Goal: Navigation & Orientation: Find specific page/section

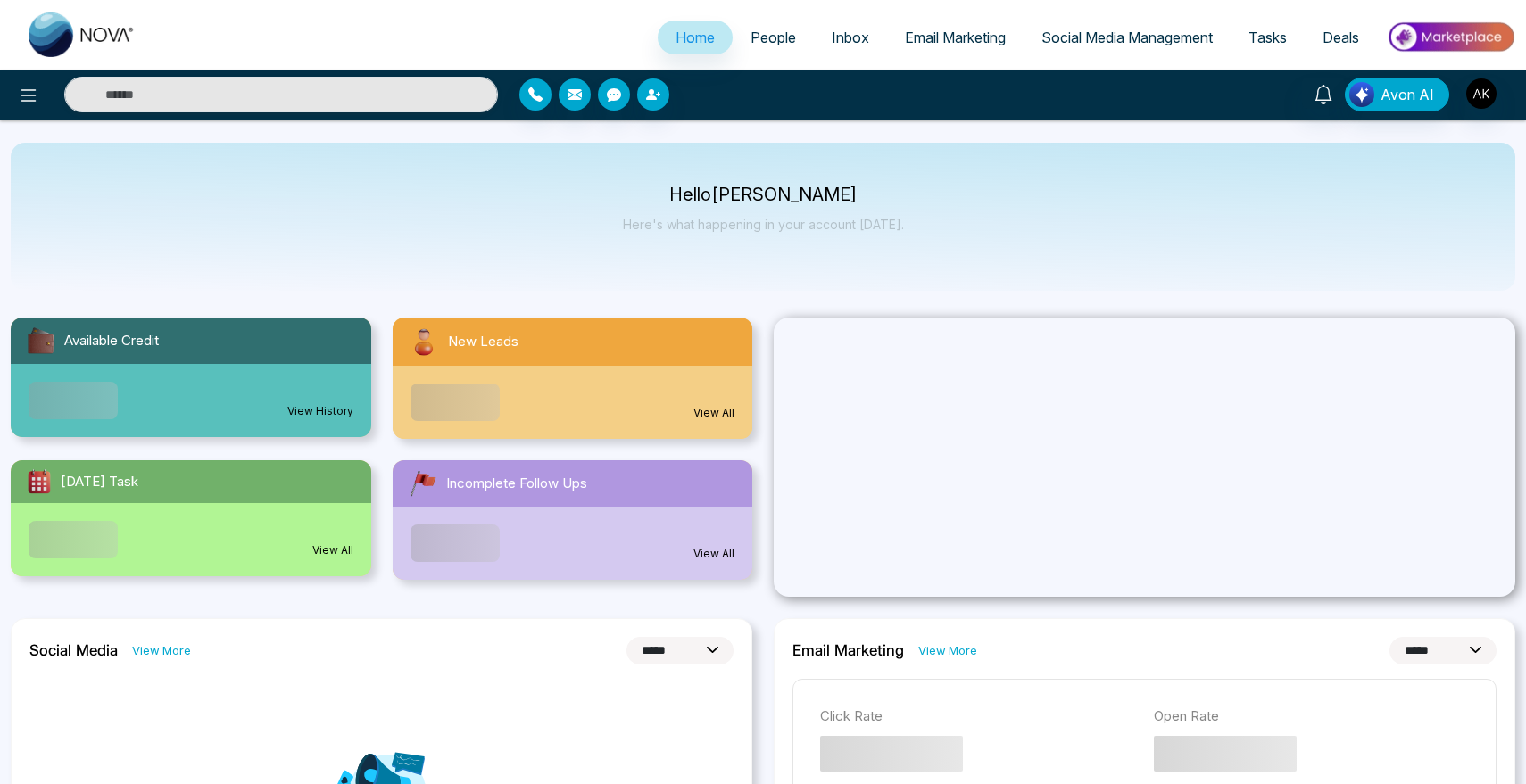
select select "*"
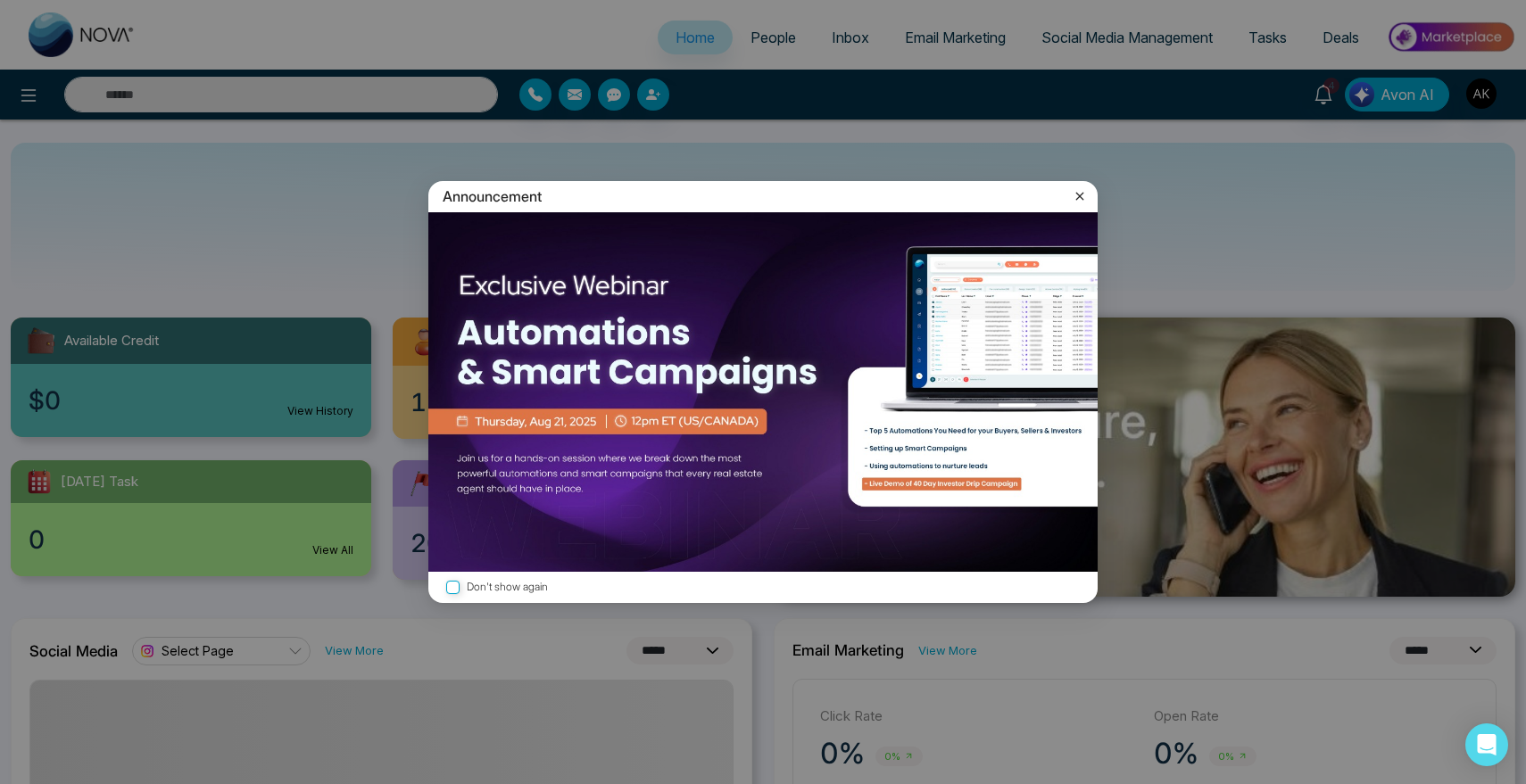
click at [1085, 196] on icon at bounding box center [1080, 196] width 18 height 18
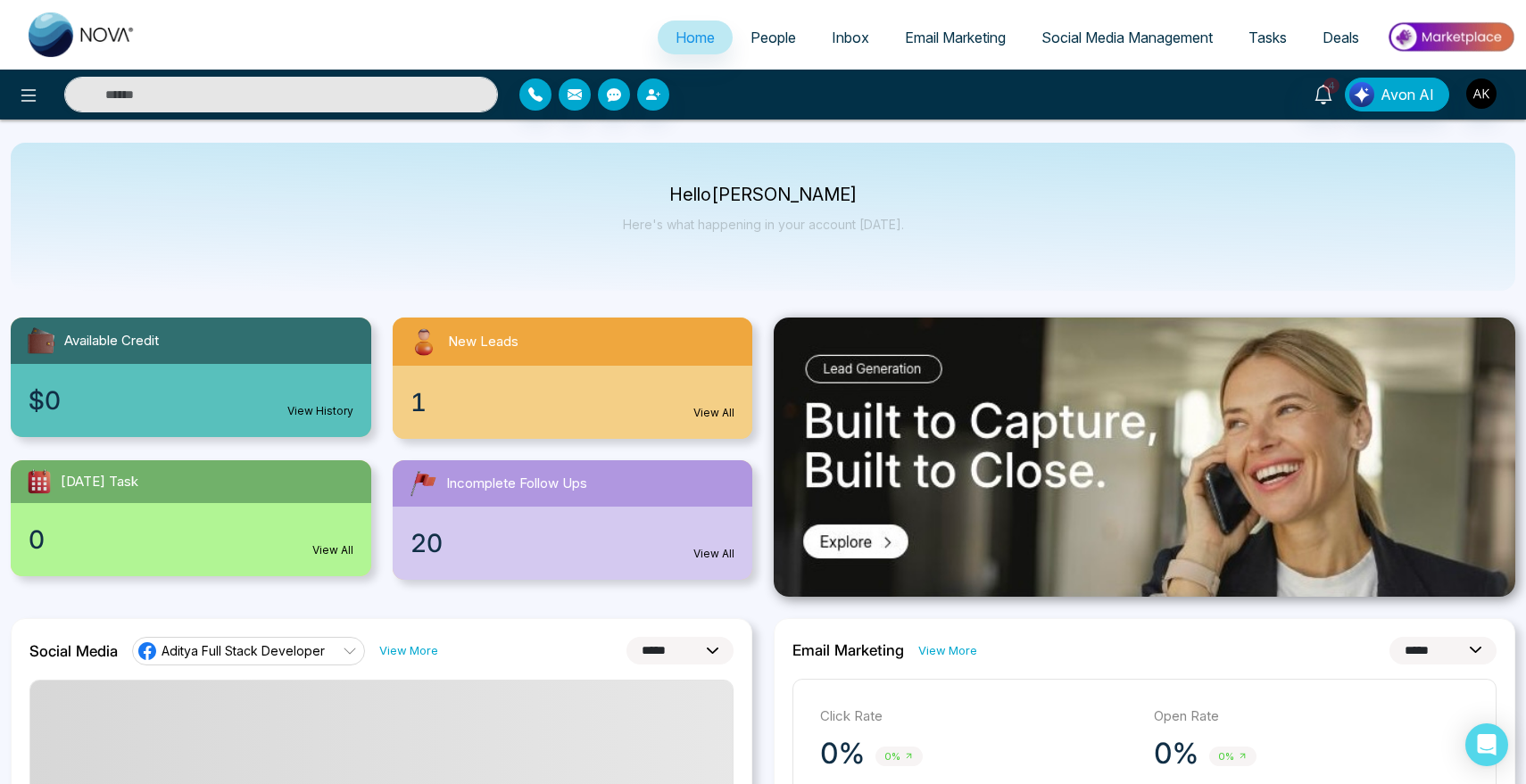
click at [757, 35] on span "People" at bounding box center [772, 37] width 45 height 18
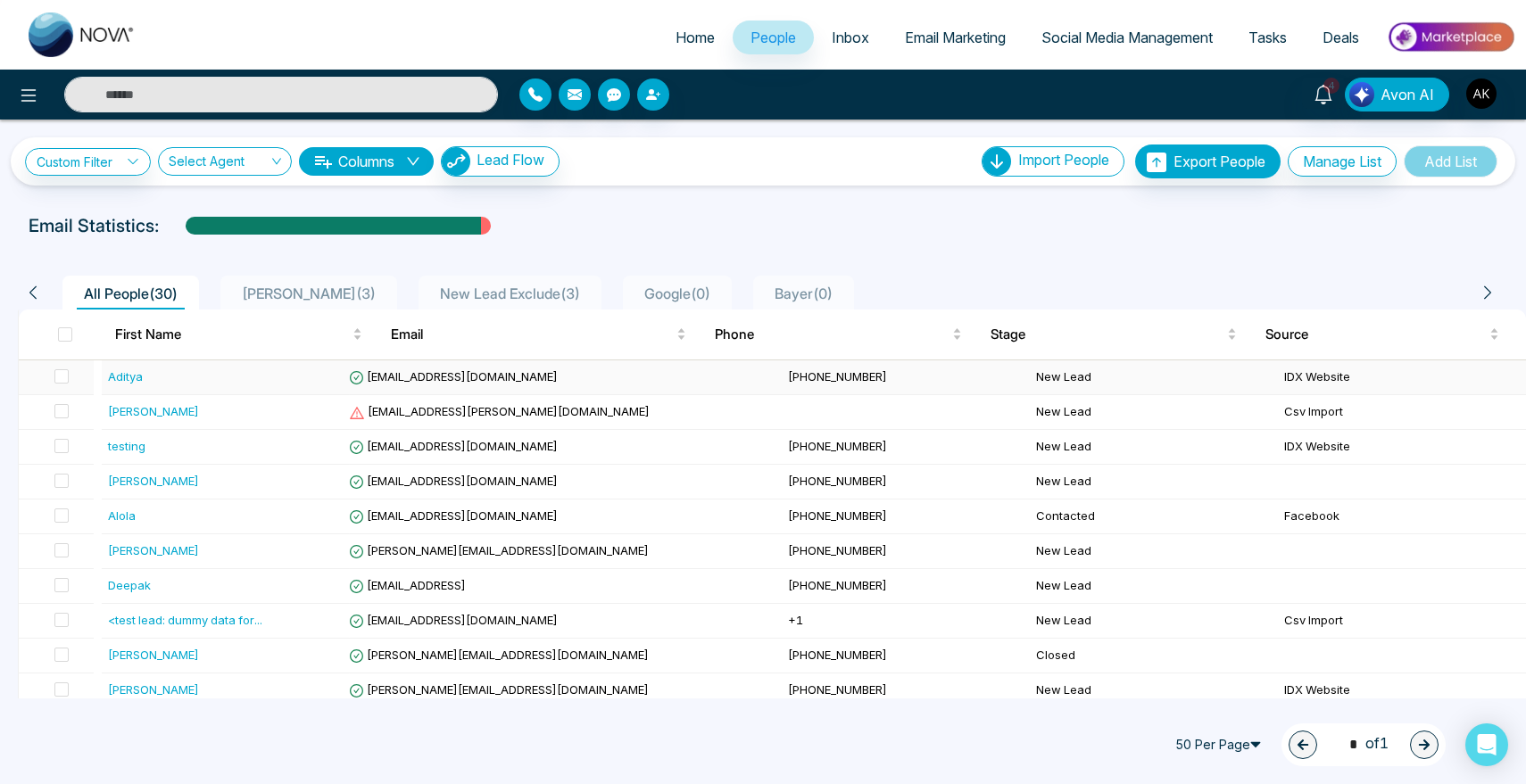
click at [132, 379] on div "Aditya" at bounding box center [124, 376] width 34 height 18
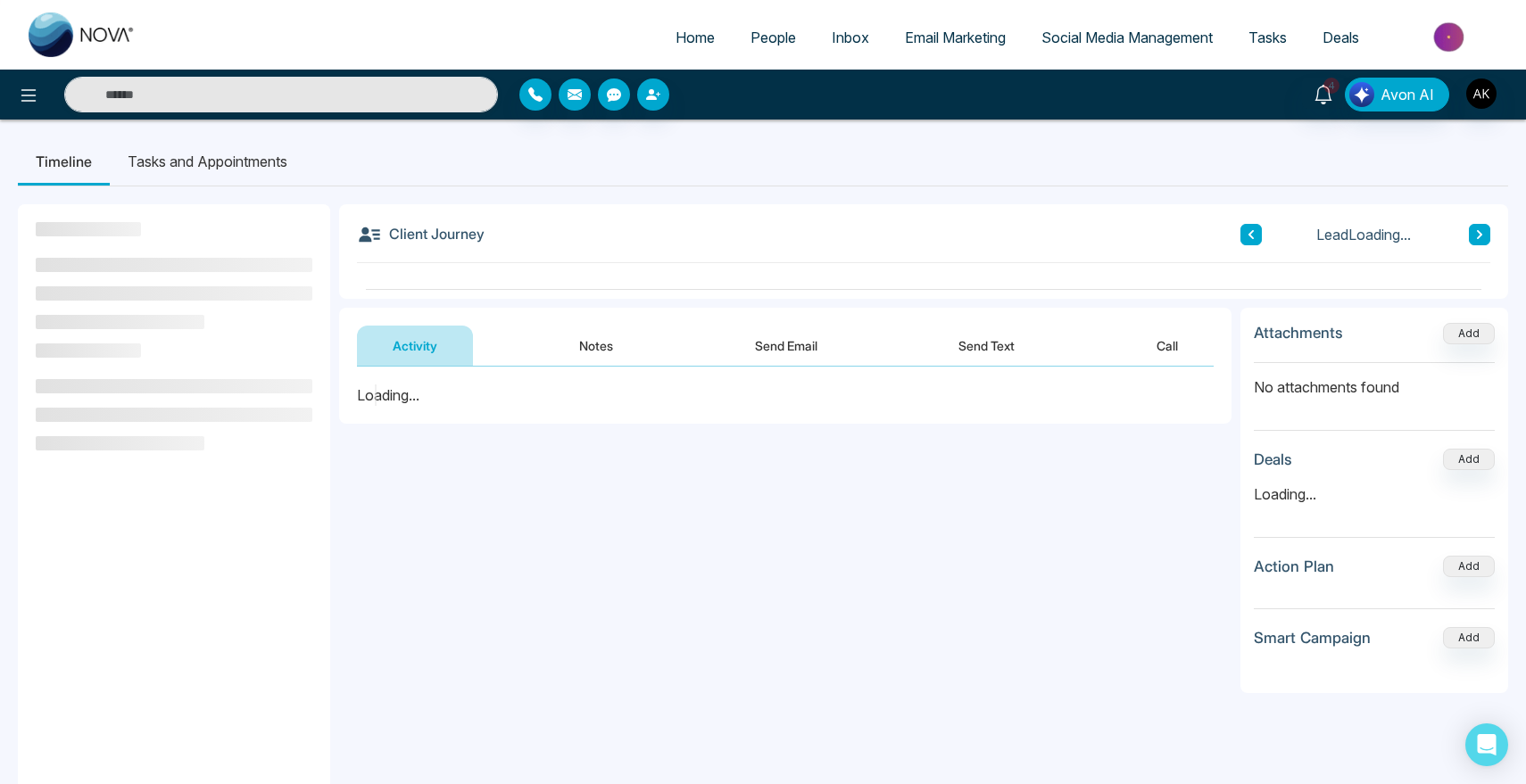
click at [1150, 359] on button "Call" at bounding box center [1167, 345] width 93 height 40
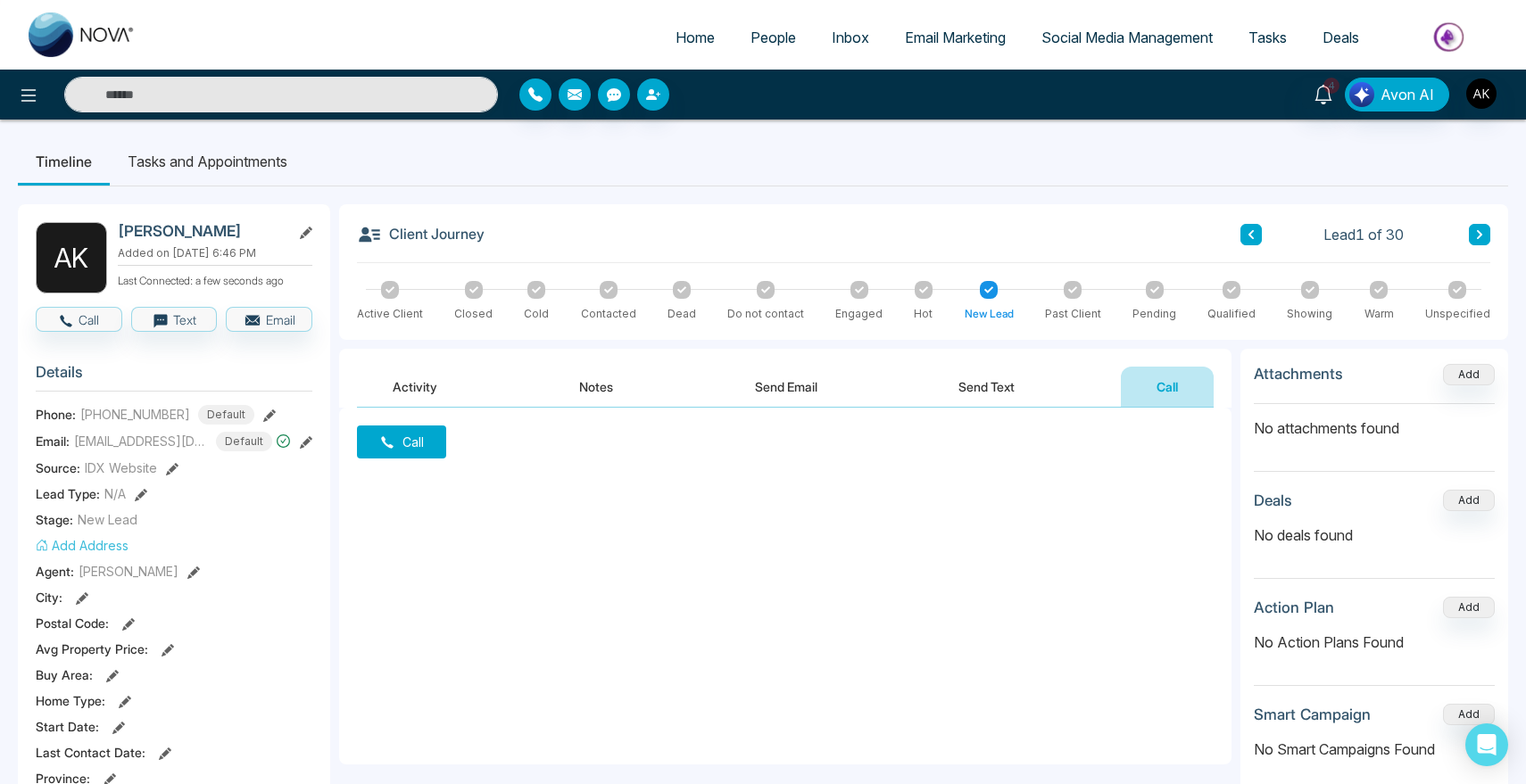
click at [732, 49] on link "People" at bounding box center [772, 37] width 81 height 34
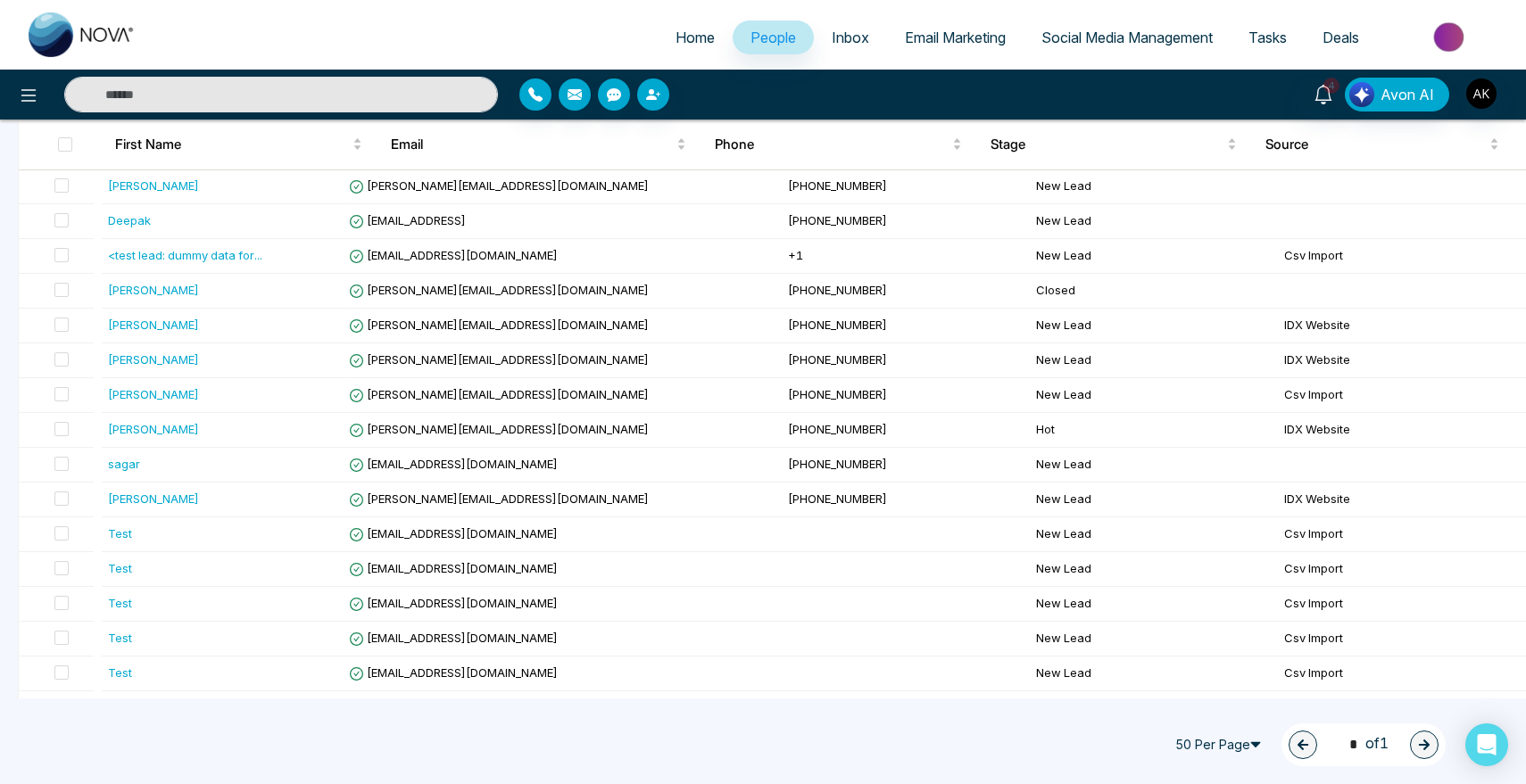
scroll to position [705, 0]
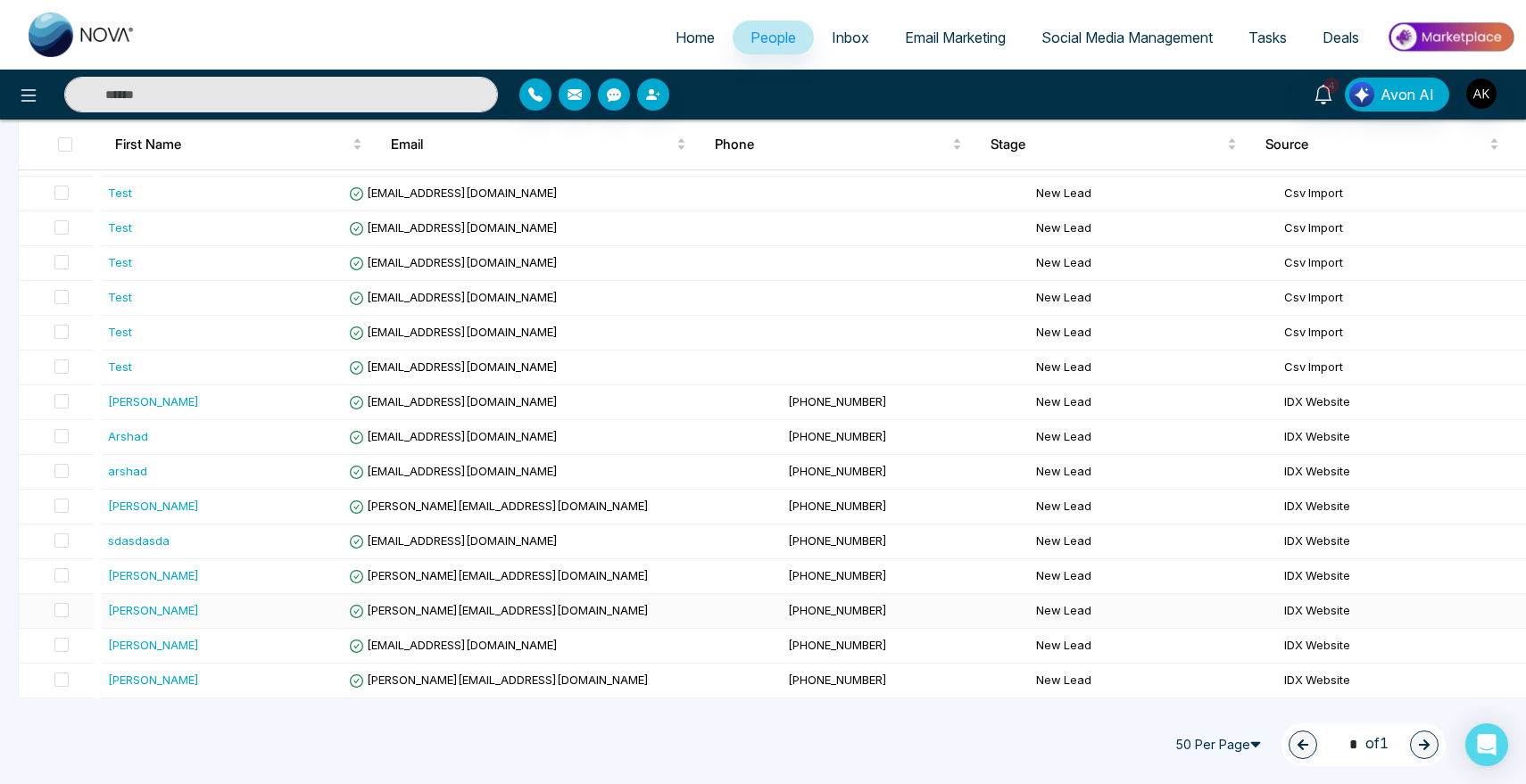
click at [119, 607] on div "[PERSON_NAME]" at bounding box center [153, 610] width 91 height 18
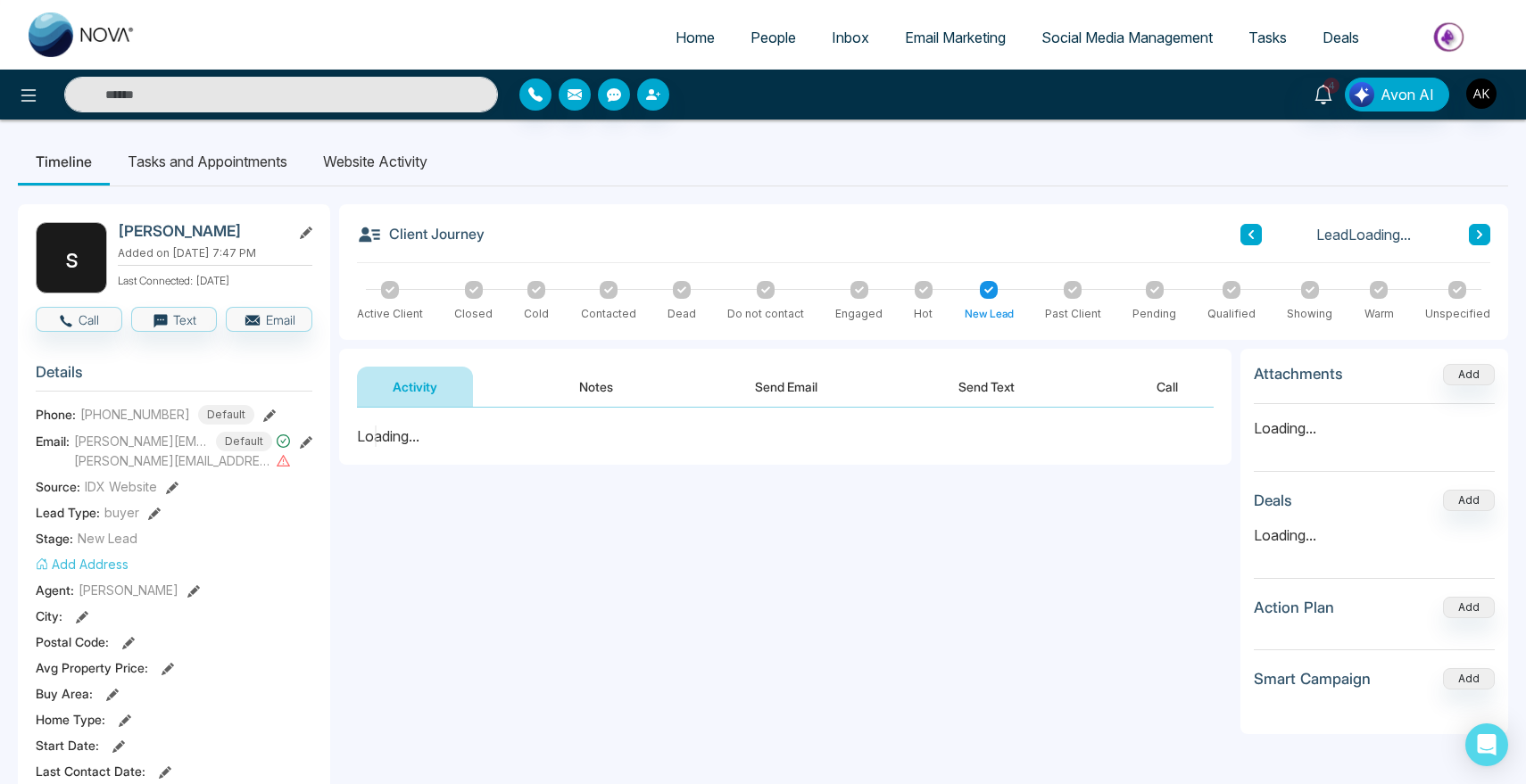
click at [1144, 377] on button "Call" at bounding box center [1167, 386] width 93 height 40
